Goal: Use online tool/utility: Utilize a website feature to perform a specific function

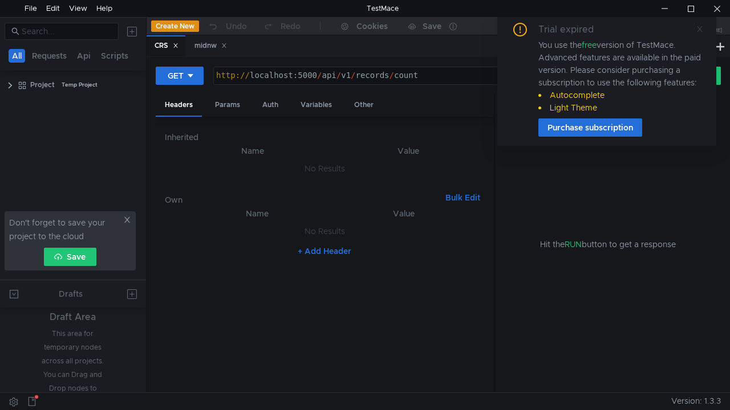
click at [701, 30] on icon at bounding box center [700, 29] width 8 height 8
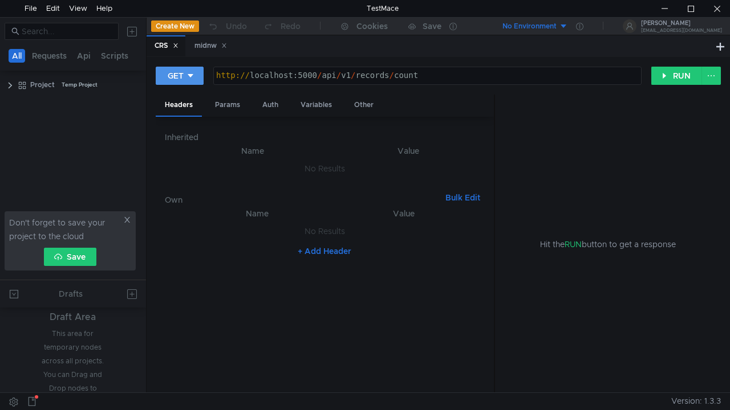
click at [189, 77] on icon at bounding box center [190, 76] width 8 height 8
click at [182, 88] on div "GET POST PUT DELETE PATCH OPTIONS" at bounding box center [181, 145] width 50 height 114
click at [187, 71] on div at bounding box center [365, 205] width 730 height 410
type textarea "[URL]"
click at [263, 82] on div "http:// localhost:5000 / api / v1 / records / count" at bounding box center [427, 84] width 427 height 26
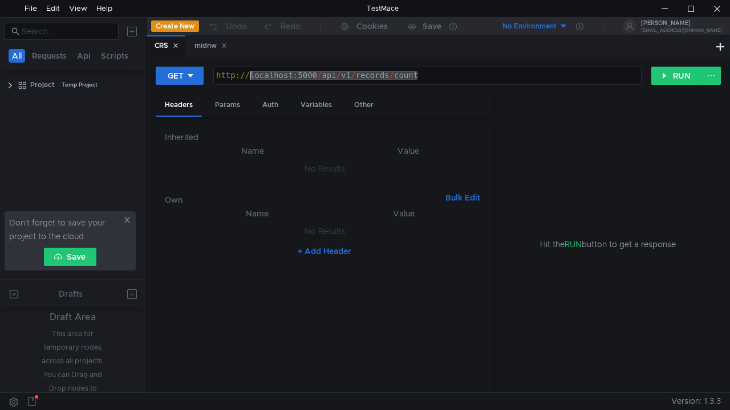
drag, startPoint x: 428, startPoint y: 74, endPoint x: 199, endPoint y: 91, distance: 229.8
click at [199, 91] on div "GET [URL] http:// localhost:5000 / api / v1 / records / count ההההההההההההההההה…" at bounding box center [438, 80] width 565 height 29
click at [226, 103] on div "Params" at bounding box center [227, 105] width 43 height 21
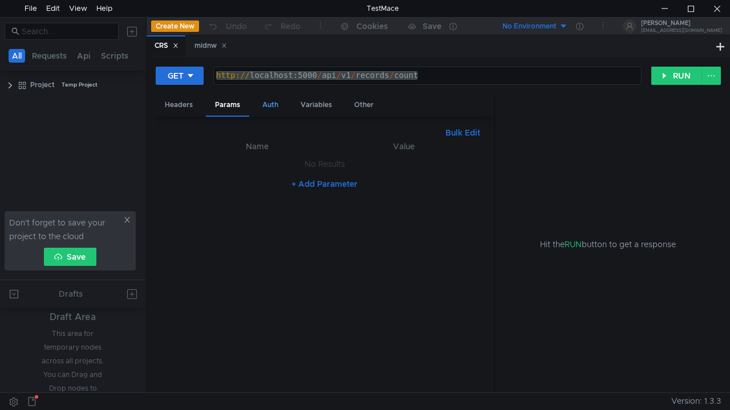
click at [282, 103] on div "Auth" at bounding box center [270, 105] width 34 height 21
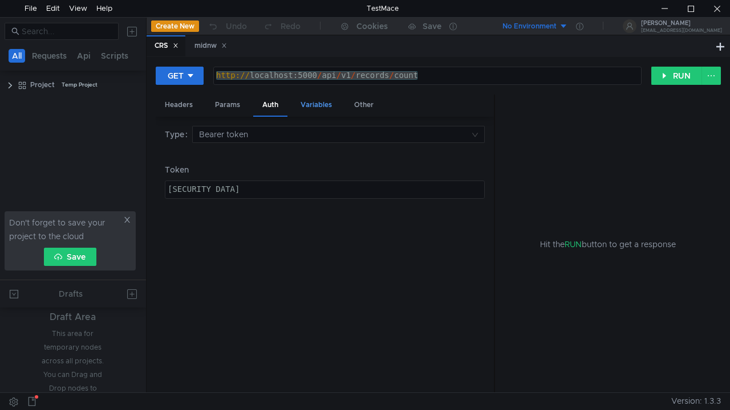
click at [317, 105] on div "Variables" at bounding box center [316, 105] width 50 height 21
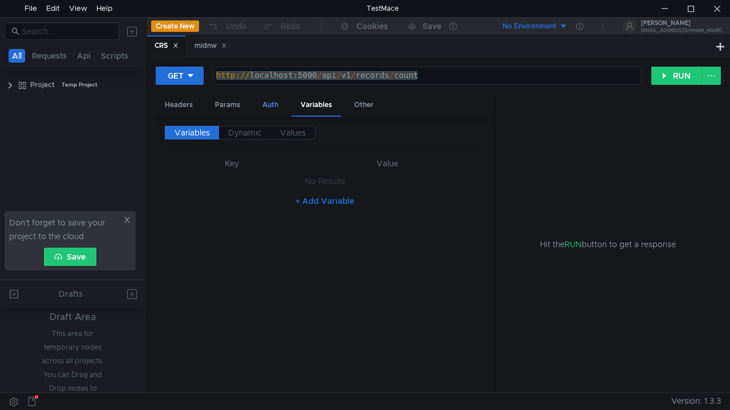
click at [258, 109] on div "Auth" at bounding box center [270, 105] width 34 height 21
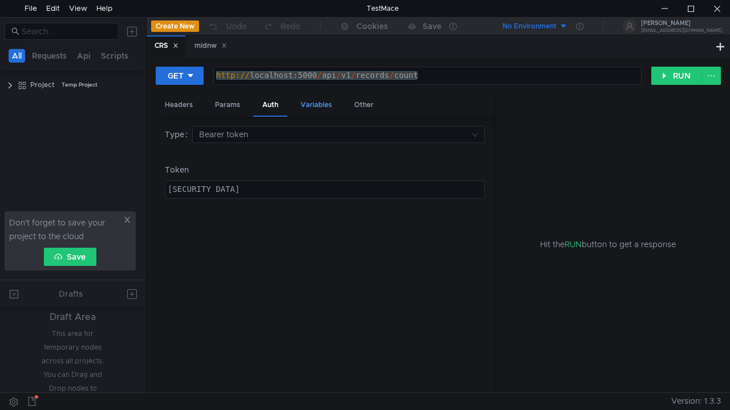
click at [317, 108] on div "Variables" at bounding box center [316, 105] width 50 height 21
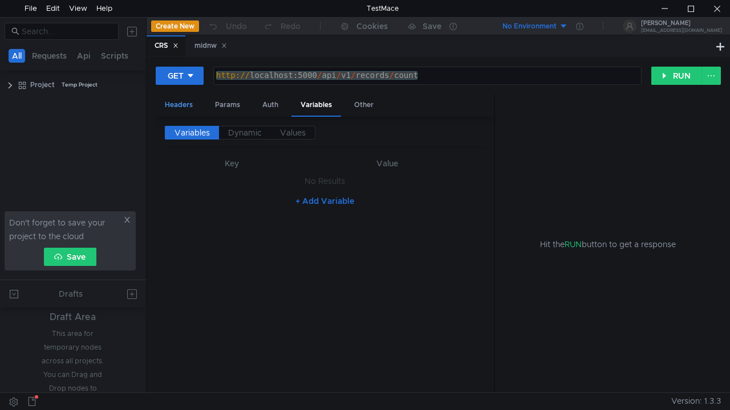
click at [177, 100] on div "Headers" at bounding box center [179, 105] width 46 height 21
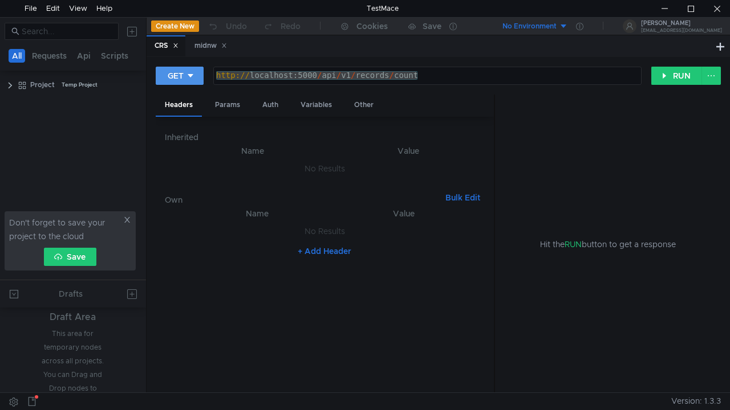
click at [177, 76] on div "GET" at bounding box center [176, 76] width 16 height 13
click at [186, 111] on li "POST" at bounding box center [181, 118] width 50 height 18
click at [288, 108] on div "Headers Params Body Auth Variables Other" at bounding box center [325, 106] width 338 height 22
click at [274, 107] on div "Body" at bounding box center [271, 105] width 36 height 21
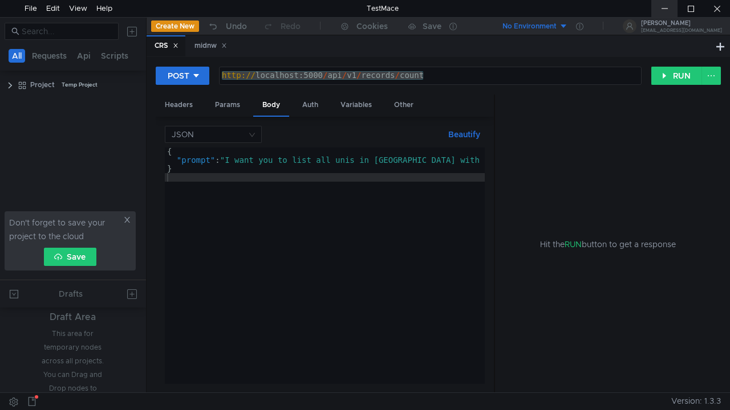
click at [667, 10] on div at bounding box center [664, 8] width 26 height 17
